Goal: Complete application form: Complete application form

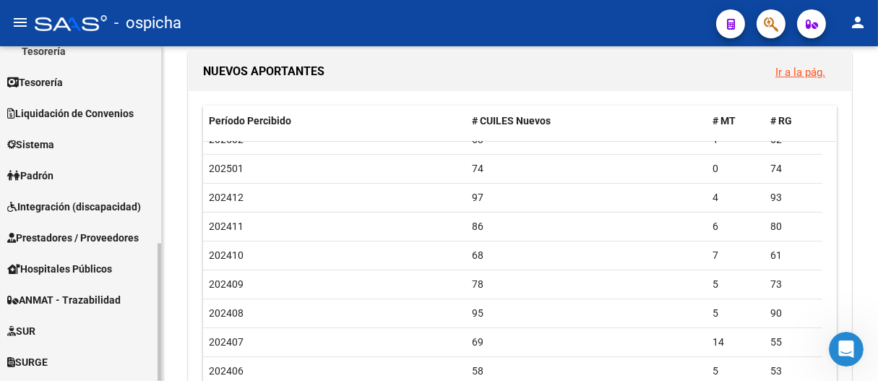
scroll to position [401, 0]
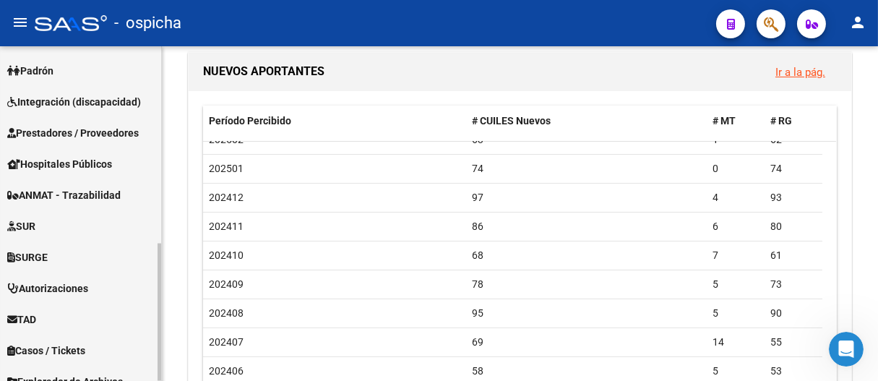
click at [97, 100] on span "Integración (discapacidad)" at bounding box center [74, 102] width 134 height 16
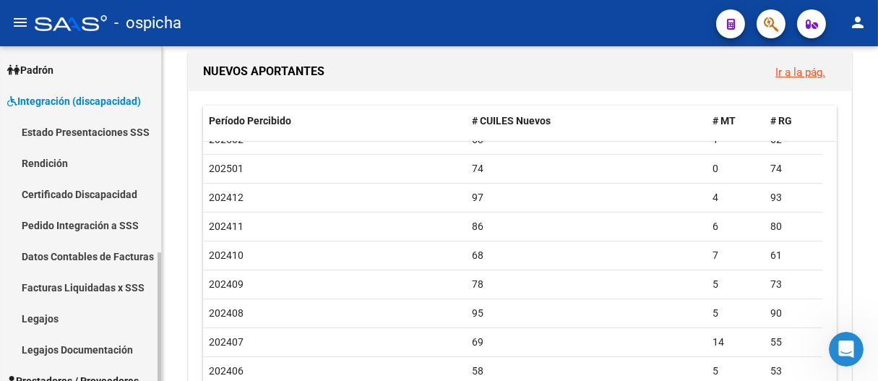
scroll to position [184, 0]
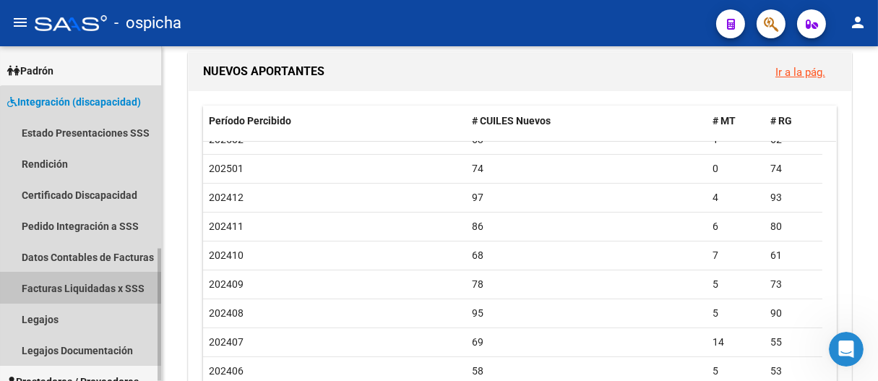
click at [88, 285] on link "Facturas Liquidadas x SSS" at bounding box center [80, 288] width 161 height 31
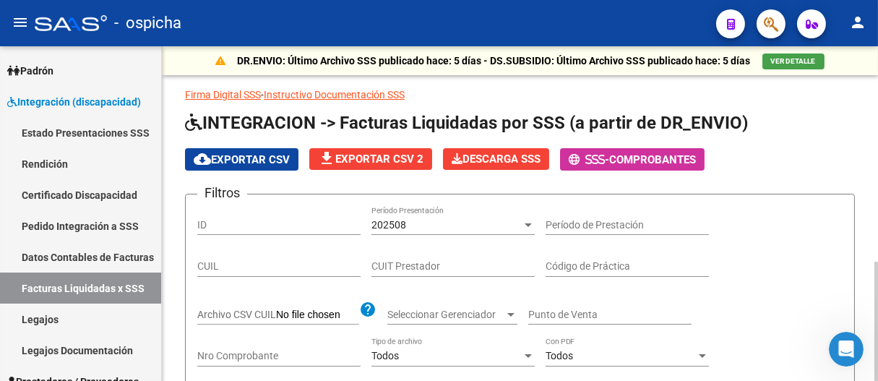
click at [290, 163] on span "cloud_download Exportar CSV" at bounding box center [242, 159] width 96 height 13
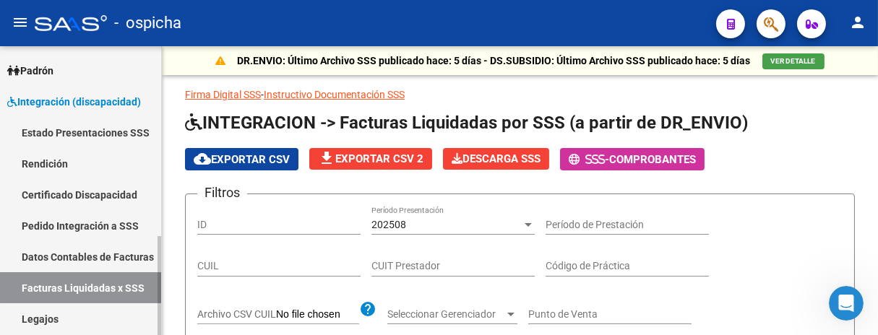
click at [115, 222] on link "Pedido Integración a SSS" at bounding box center [80, 225] width 161 height 31
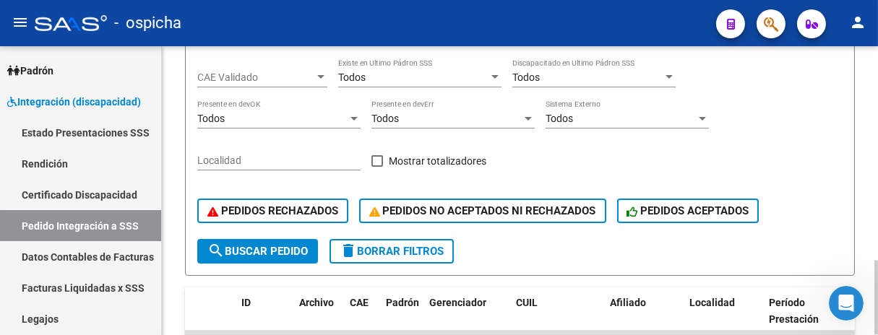
scroll to position [428, 0]
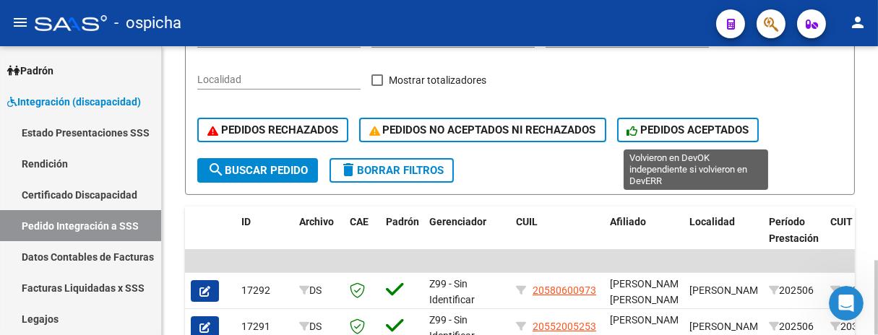
click at [669, 130] on span "PEDIDOS ACEPTADOS" at bounding box center [688, 130] width 122 height 13
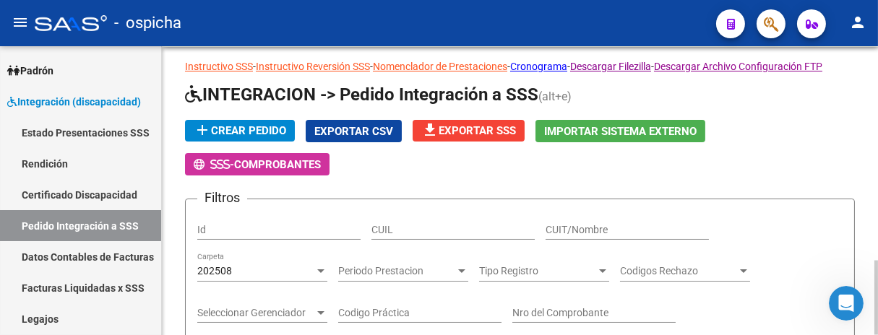
scroll to position [26, 0]
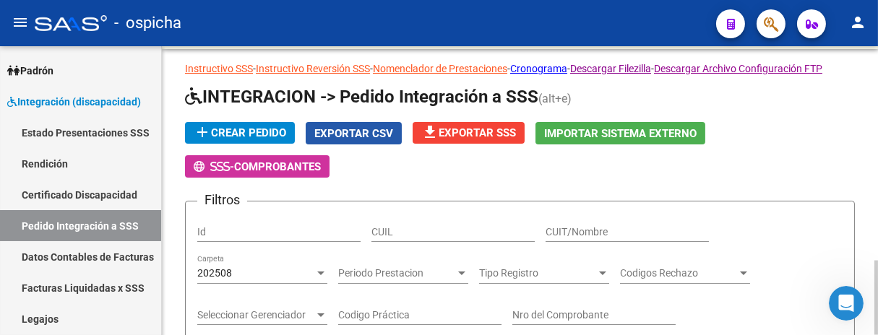
click at [366, 140] on button "Exportar CSV" at bounding box center [354, 133] width 96 height 22
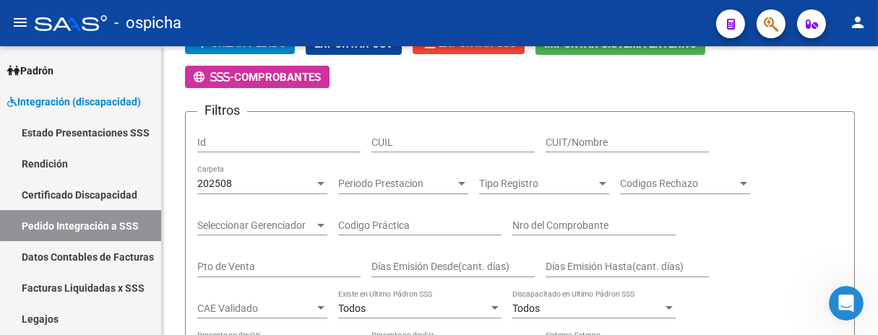
scroll to position [106, 0]
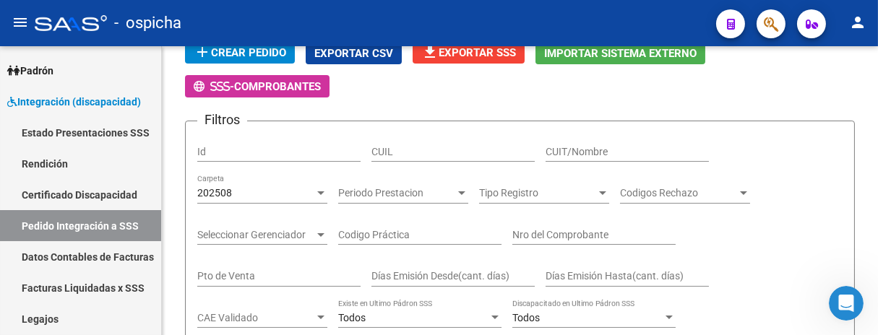
click at [766, 28] on icon "button" at bounding box center [771, 24] width 14 height 17
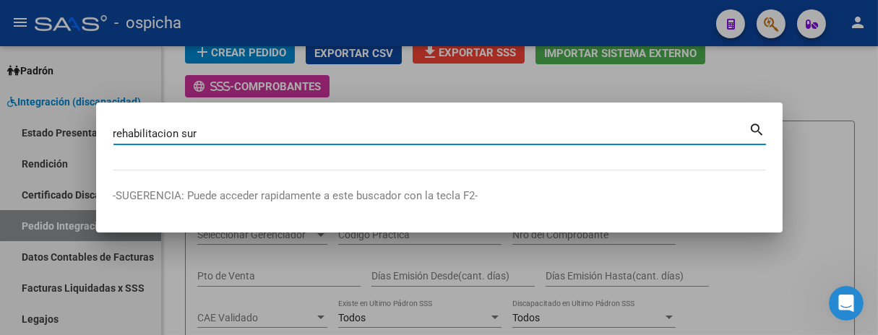
type input "rehabilitacion sur"
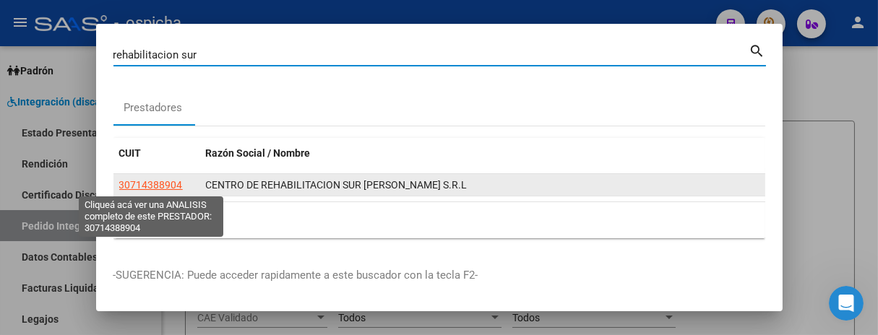
click at [145, 184] on span "30714388904" at bounding box center [151, 185] width 64 height 12
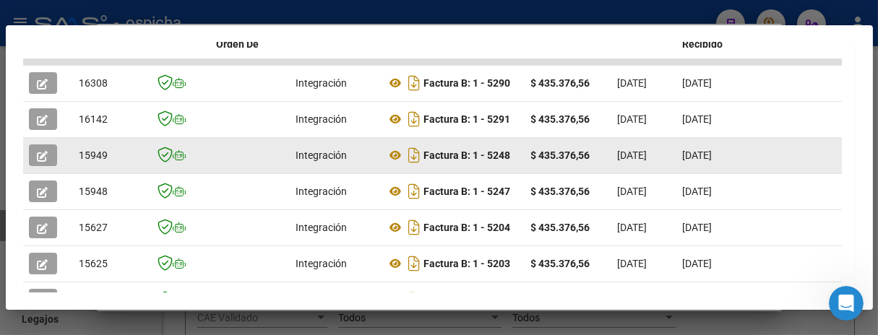
scroll to position [401, 0]
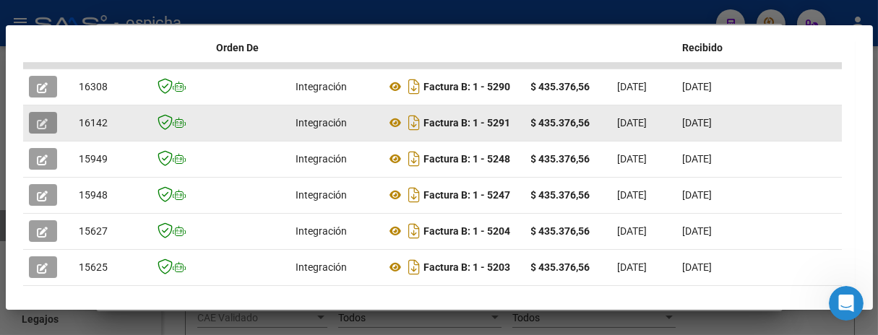
click at [46, 119] on icon "button" at bounding box center [43, 124] width 11 height 11
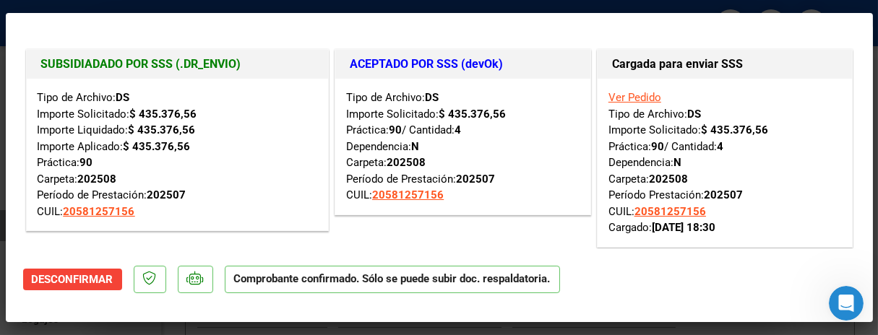
type input "$ 0,00"
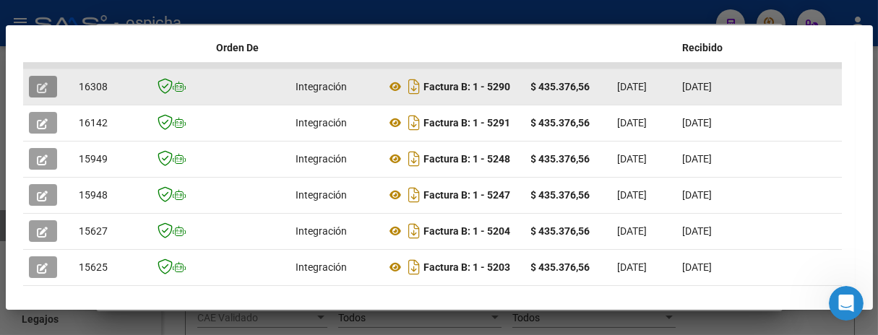
click at [43, 88] on icon "button" at bounding box center [43, 87] width 11 height 11
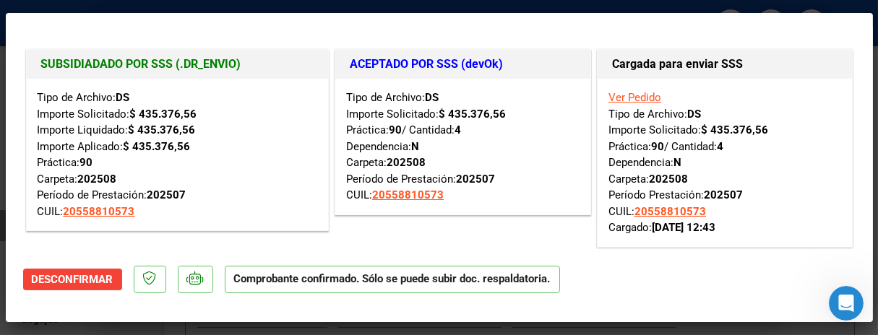
type input "$ 0,00"
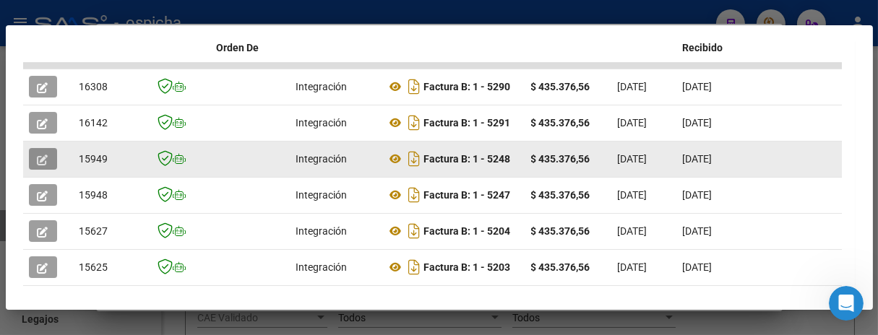
click at [43, 157] on icon "button" at bounding box center [43, 160] width 11 height 11
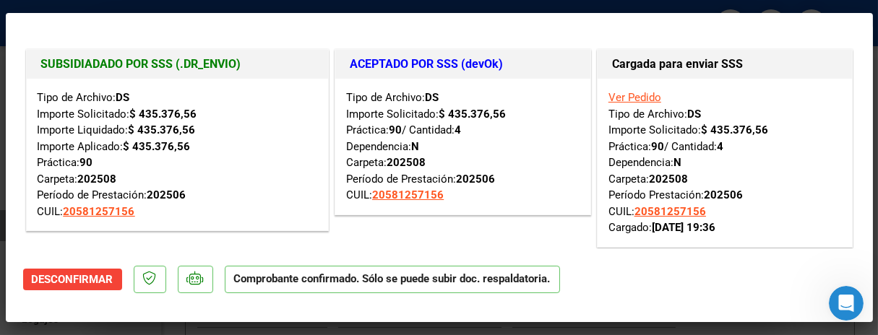
type input "$ 0,00"
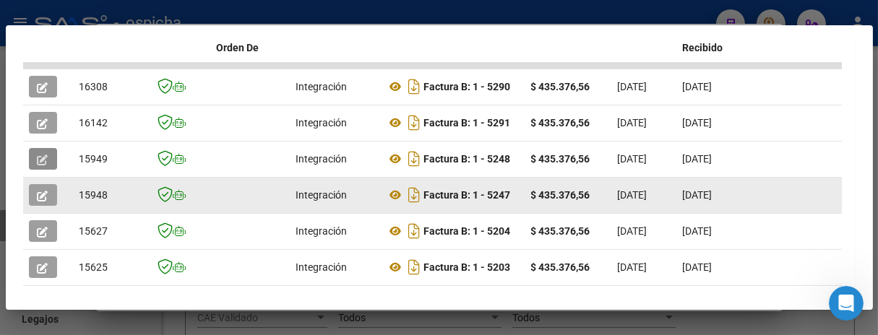
click at [46, 191] on icon "button" at bounding box center [43, 196] width 11 height 11
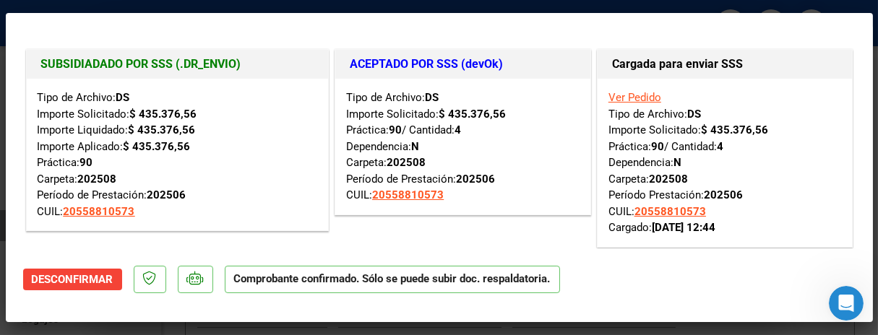
type input "$ 0,00"
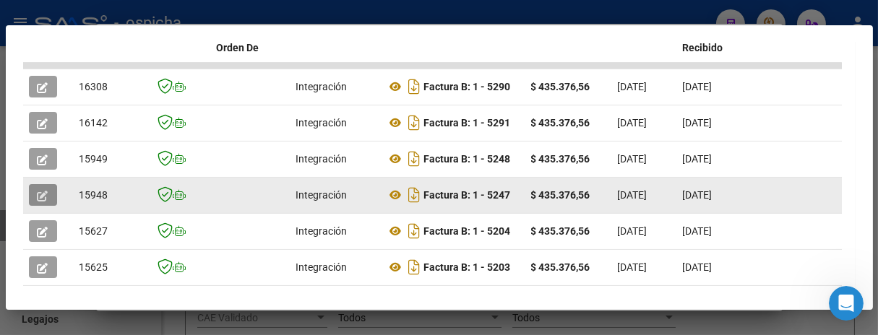
click at [41, 210] on datatable-body-cell at bounding box center [48, 195] width 51 height 35
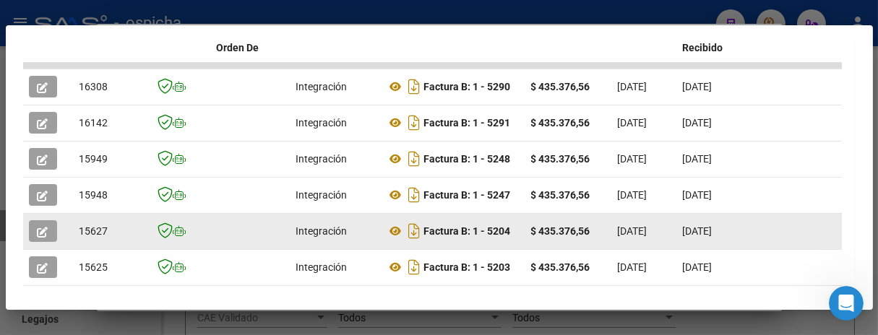
click at [43, 225] on span "button" at bounding box center [43, 231] width 11 height 13
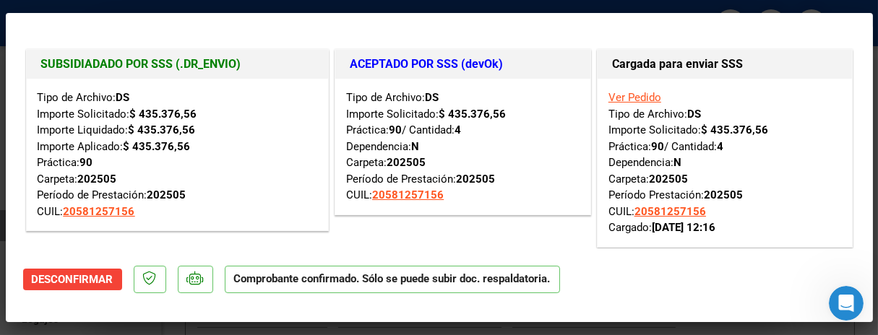
type input "$ 0,00"
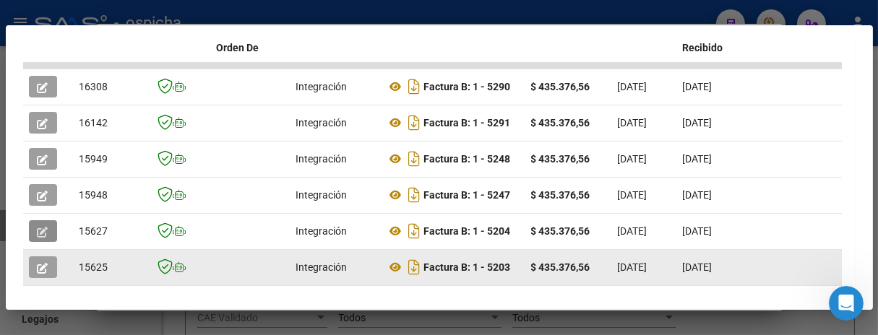
click at [41, 269] on icon "button" at bounding box center [43, 268] width 11 height 11
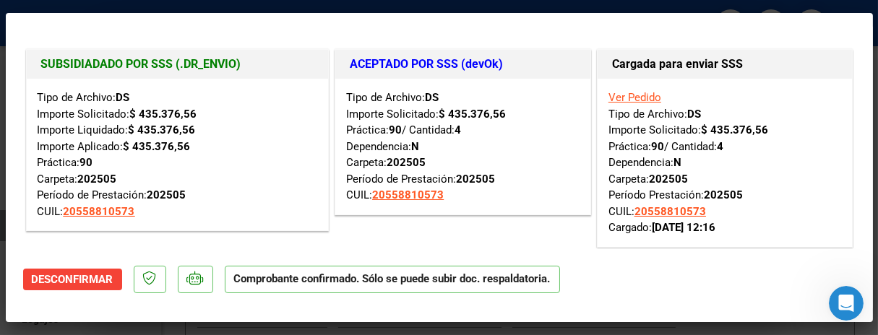
type input "$ 0,00"
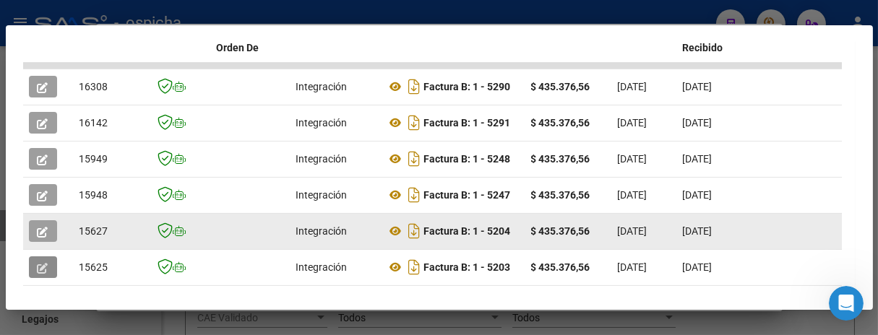
click at [40, 231] on icon "button" at bounding box center [43, 232] width 11 height 11
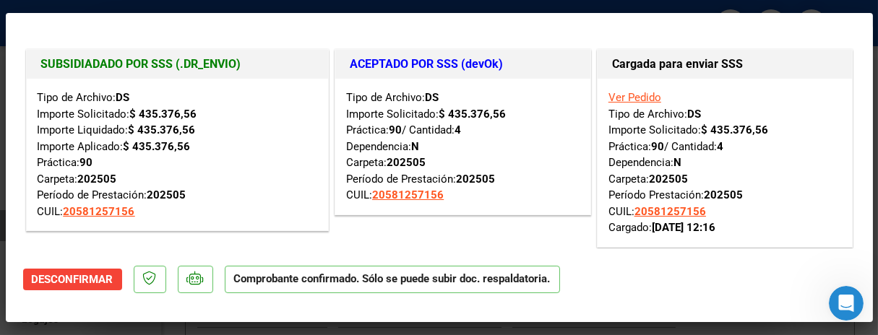
click at [71, 9] on div at bounding box center [439, 167] width 878 height 335
type input "$ 0,00"
